Goal: Transaction & Acquisition: Purchase product/service

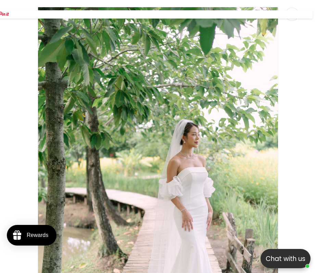
scroll to position [0, 555]
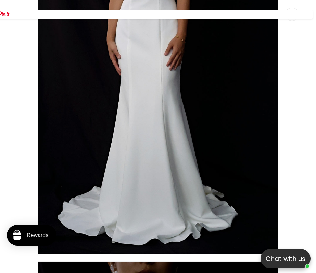
click at [292, 12] on span "Media gallery" at bounding box center [155, 14] width 316 height 8
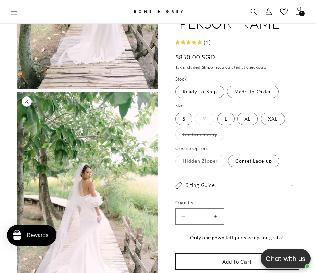
scroll to position [91, 0]
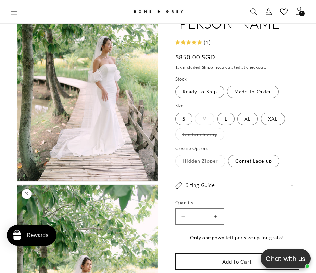
click at [250, 12] on span "Search" at bounding box center [254, 11] width 15 height 15
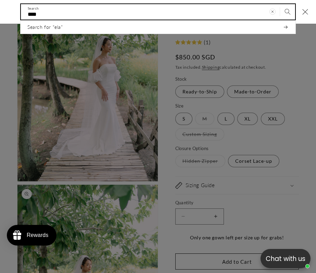
type input "****"
click at [288, 11] on button "Search" at bounding box center [287, 11] width 15 height 15
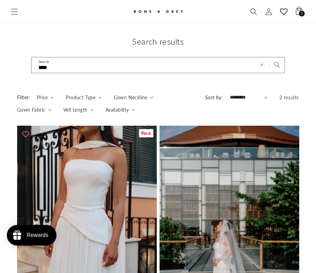
scroll to position [89, 0]
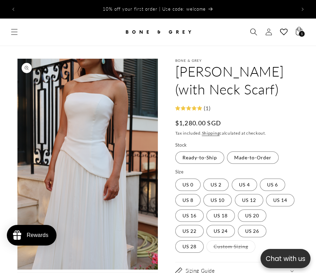
click at [253, 29] on use "Search" at bounding box center [254, 32] width 7 height 7
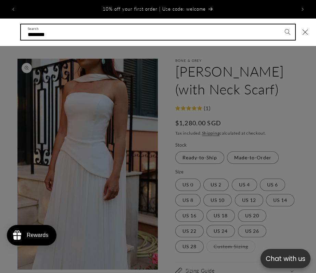
type input "********"
click at [288, 28] on button "Search" at bounding box center [287, 31] width 15 height 15
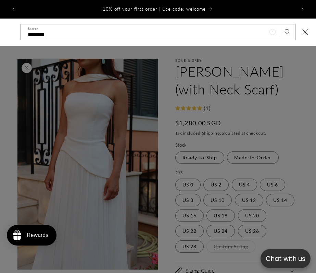
click at [0, 32] on div "Search" at bounding box center [0, 32] width 0 height 0
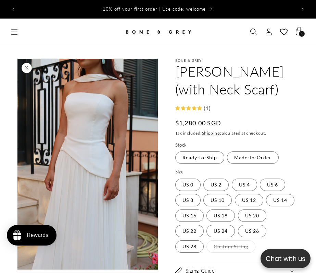
click at [252, 29] on icon "Search" at bounding box center [253, 31] width 7 height 7
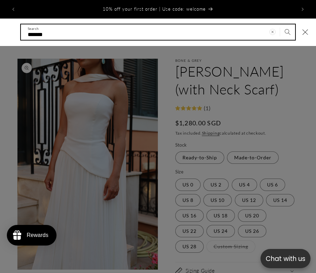
type input "*******"
click at [288, 28] on button "Search" at bounding box center [287, 31] width 15 height 15
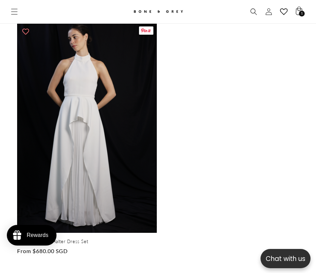
scroll to position [69, 0]
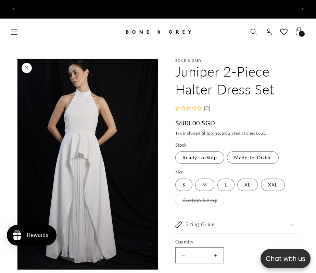
scroll to position [0, 555]
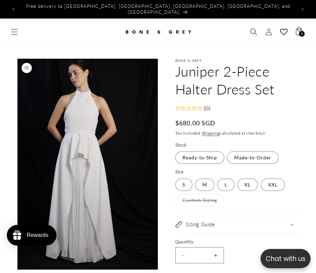
click at [247, 31] on span "Search" at bounding box center [254, 31] width 15 height 15
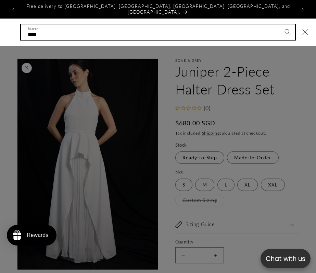
type input "****"
click at [288, 28] on button "Search" at bounding box center [287, 31] width 15 height 15
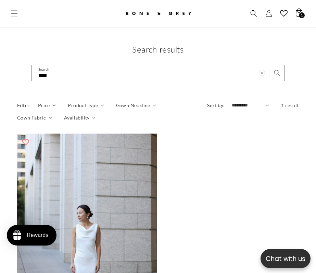
scroll to position [105, 0]
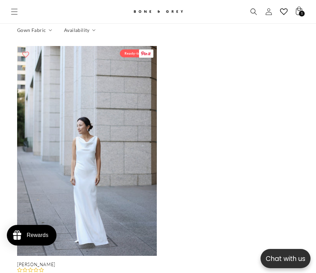
click at [118, 261] on link "[PERSON_NAME]" at bounding box center [87, 264] width 140 height 6
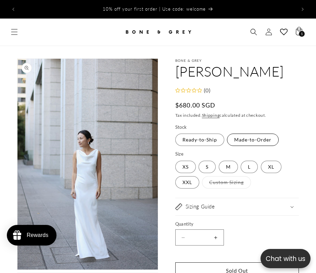
click at [256, 135] on label "Made-to-Order Variant sold out or unavailable" at bounding box center [253, 139] width 52 height 12
